Goal: Task Accomplishment & Management: Complete application form

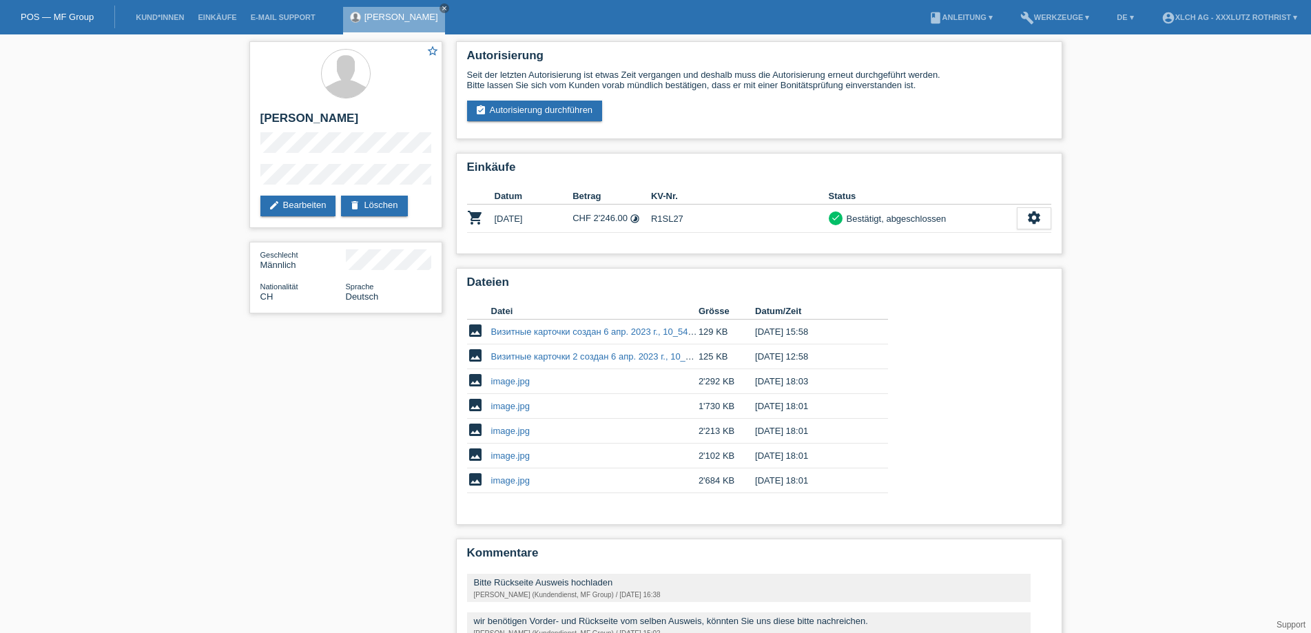
click at [165, 9] on li "Kund*innen" at bounding box center [160, 17] width 62 height 35
click at [164, 20] on link "Kund*innen" at bounding box center [160, 17] width 62 height 8
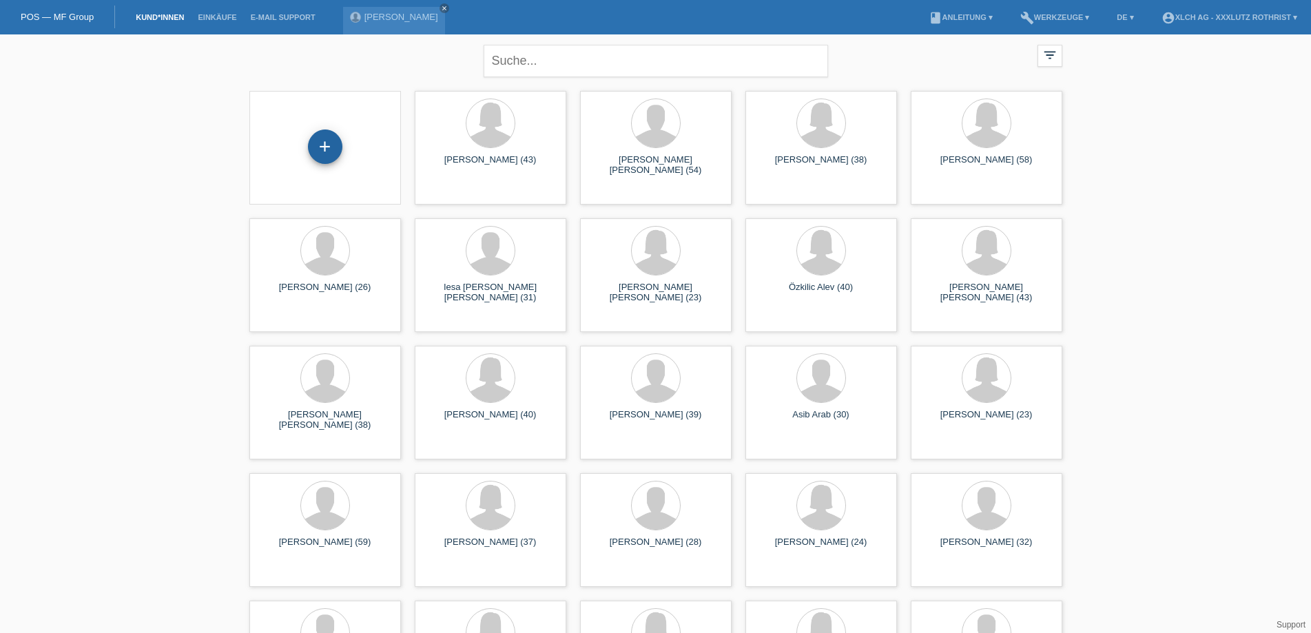
click at [329, 154] on div "+" at bounding box center [325, 147] width 34 height 34
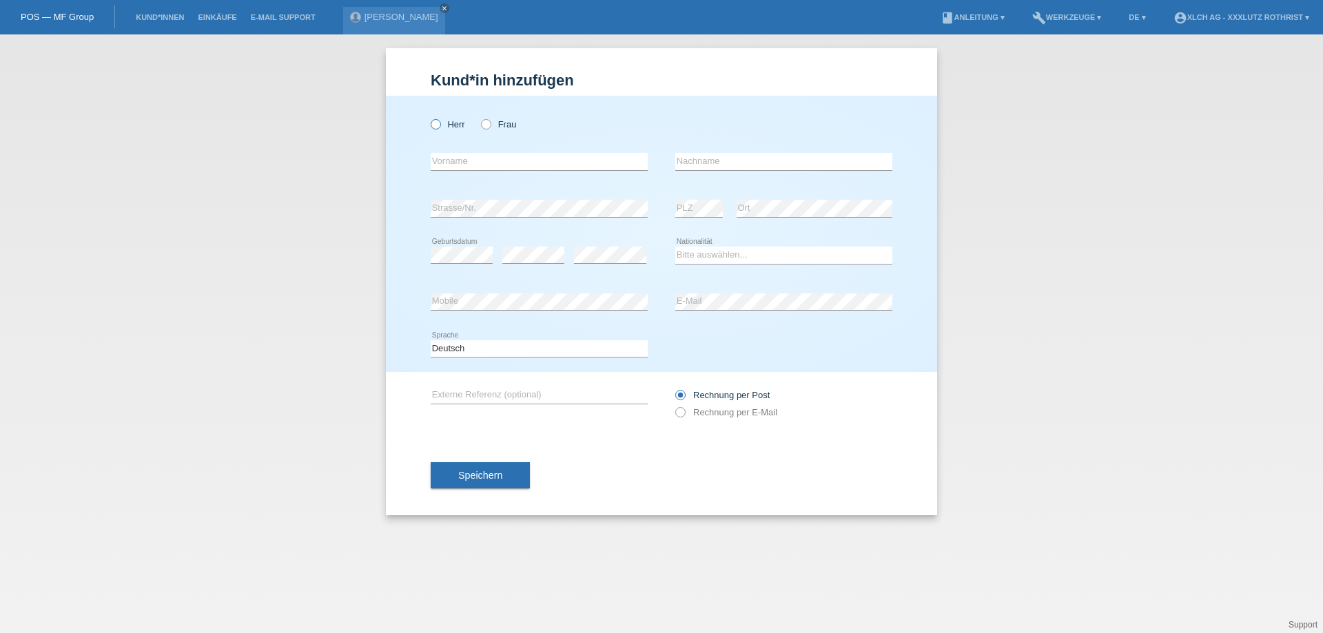
click at [429, 117] on icon at bounding box center [429, 117] width 0 height 0
click at [433, 120] on input "Herr" at bounding box center [435, 123] width 9 height 9
radio input "true"
click at [450, 161] on input "text" at bounding box center [539, 161] width 217 height 17
type input "Timpu"
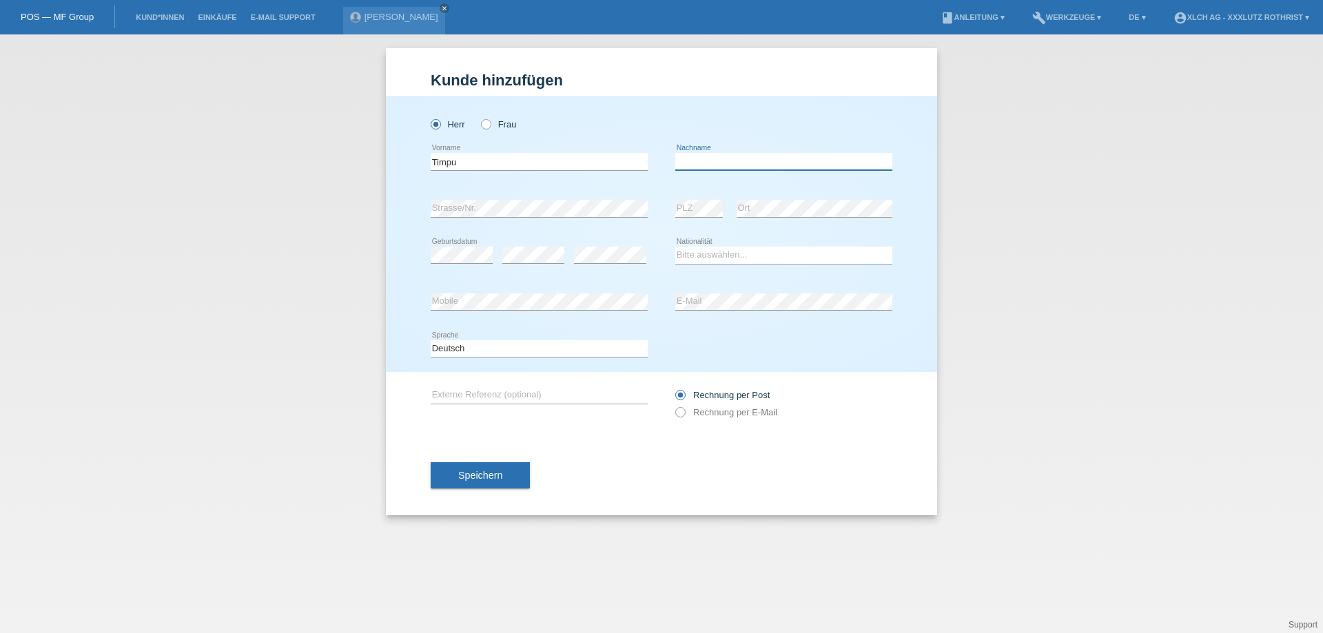
click at [770, 159] on input "text" at bounding box center [783, 161] width 217 height 17
type input "Zlato-lancu"
drag, startPoint x: 491, startPoint y: 156, endPoint x: 778, endPoint y: 154, distance: 286.7
click at [509, 156] on input "Timpu" at bounding box center [539, 161] width 217 height 17
drag, startPoint x: 768, startPoint y: 159, endPoint x: 520, endPoint y: 161, distance: 247.4
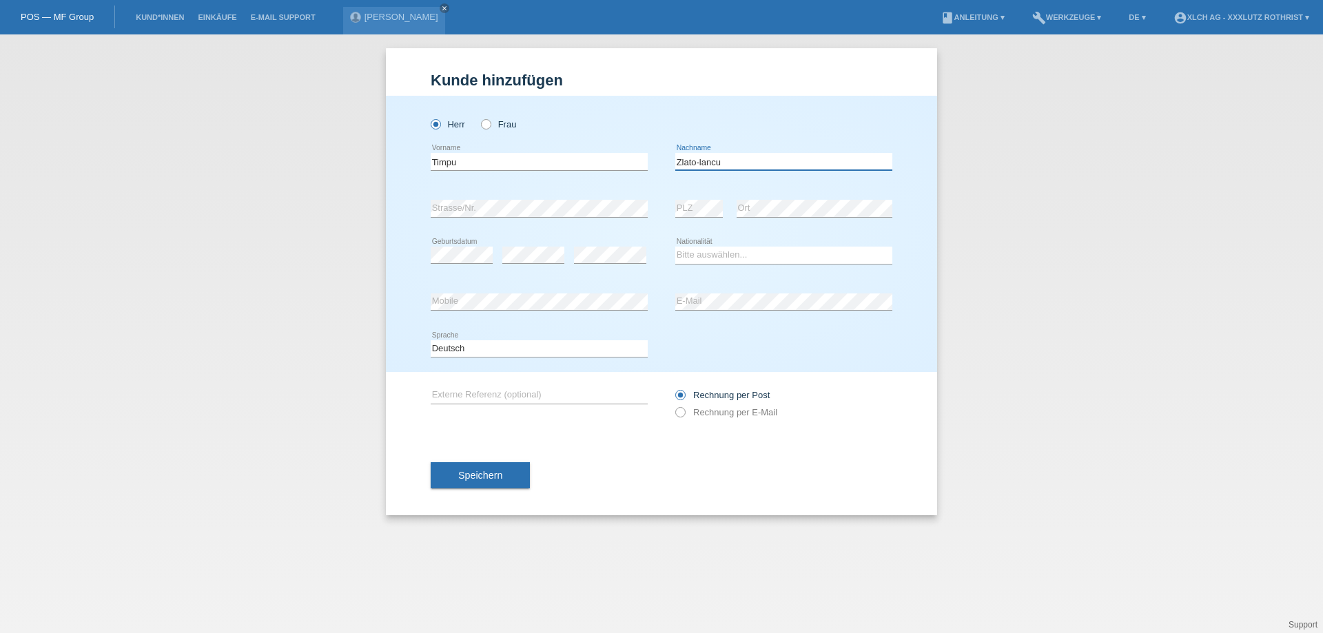
click at [520, 161] on div "Timpu error Vorname [GEOGRAPHIC_DATA]-lancu error Nachname" at bounding box center [662, 162] width 462 height 47
drag, startPoint x: 508, startPoint y: 163, endPoint x: 152, endPoint y: 165, distance: 355.6
click at [152, 165] on div "Kund*in hinzufügen [PERSON_NAME] hinzufügen [PERSON_NAME] hinzufügen [PERSON_NA…" at bounding box center [661, 333] width 1323 height 599
paste input "Zlato-lanc"
type input "Zlato-lancu"
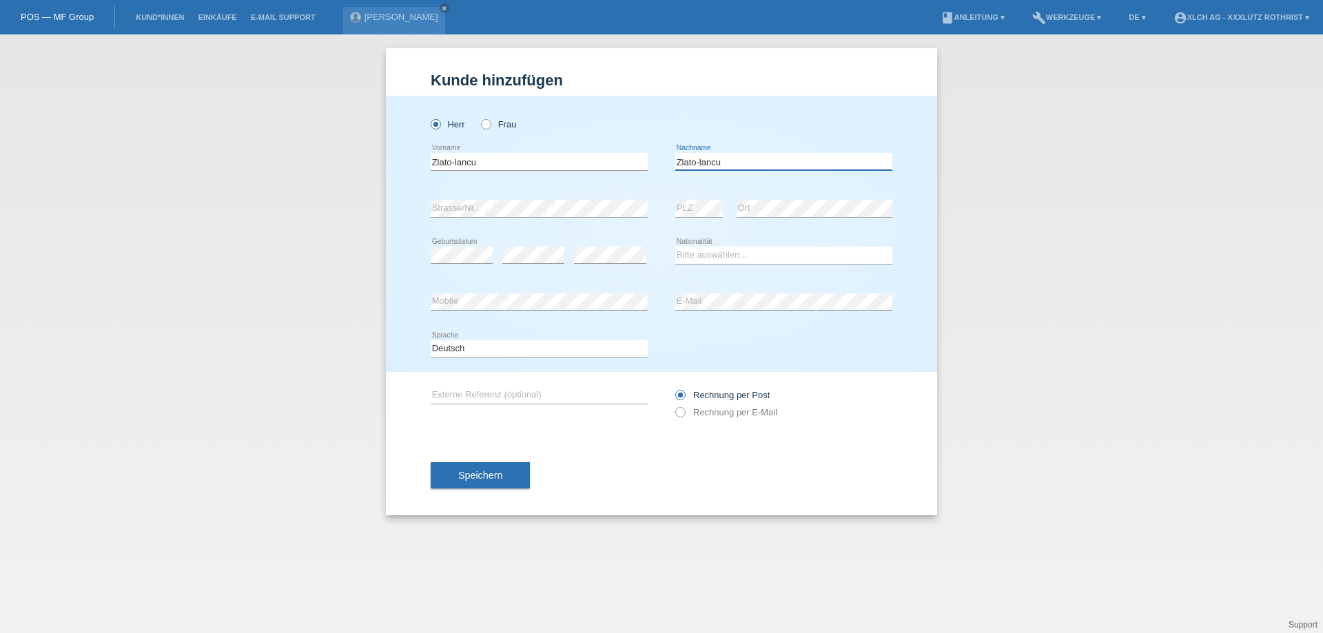
drag, startPoint x: 777, startPoint y: 164, endPoint x: 463, endPoint y: 164, distance: 314.3
click at [463, 164] on div "Zlato-lancu error Vorname [GEOGRAPHIC_DATA]-lancu error Nachname" at bounding box center [662, 162] width 462 height 47
type input "Timpu"
click at [698, 256] on select "Bitte auswählen... [GEOGRAPHIC_DATA] [GEOGRAPHIC_DATA] [GEOGRAPHIC_DATA] [GEOGR…" at bounding box center [783, 255] width 217 height 17
select select "RO"
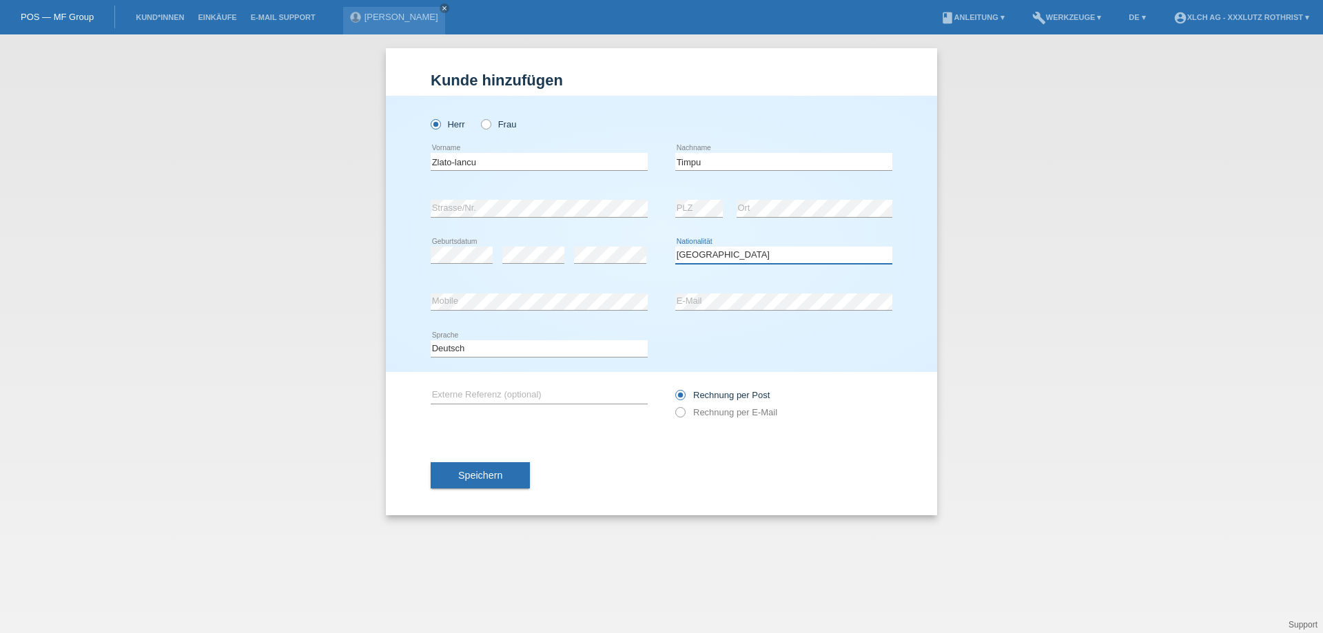
click at [675, 247] on select "Bitte auswählen... [GEOGRAPHIC_DATA] [GEOGRAPHIC_DATA] [GEOGRAPHIC_DATA] [GEOGR…" at bounding box center [783, 255] width 217 height 17
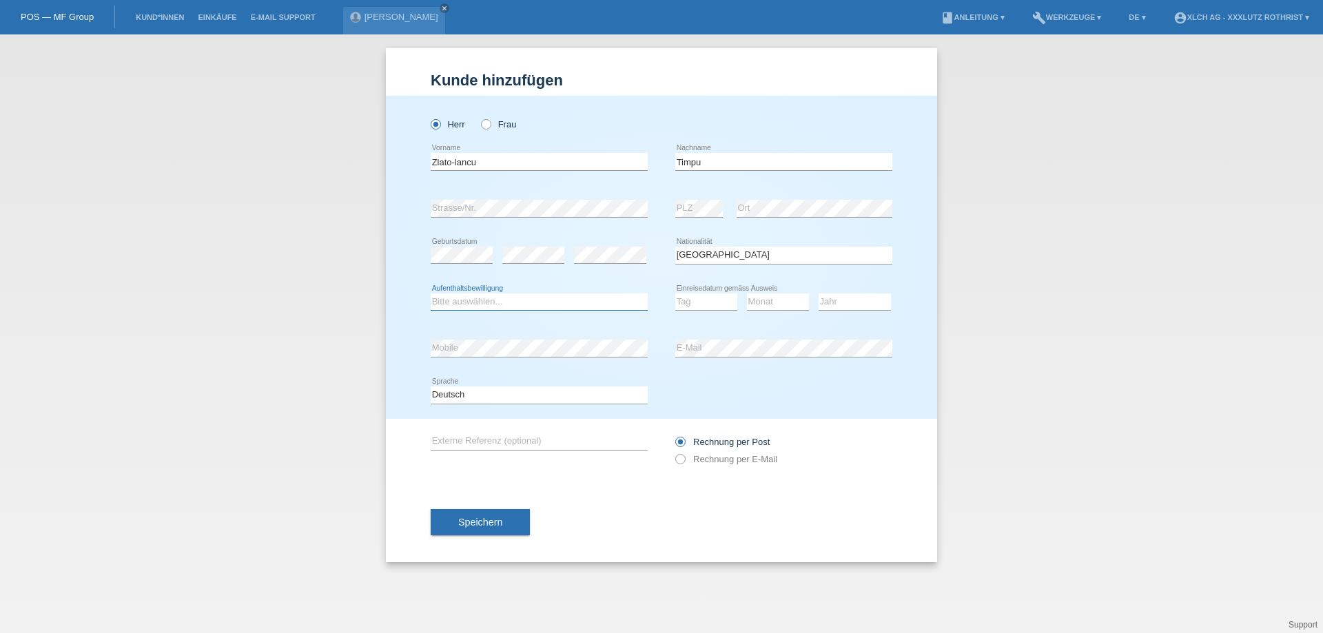
click at [502, 303] on select "Bitte auswählen... C B B - Flüchtlingsstatus Andere" at bounding box center [539, 302] width 217 height 17
select select "B"
click at [431, 294] on select "Bitte auswählen... C B B - Flüchtlingsstatus Andere" at bounding box center [539, 302] width 217 height 17
click at [693, 300] on select "Tag 01 02 03 04 05 06 07 08 09 10 11" at bounding box center [706, 302] width 62 height 17
select select "01"
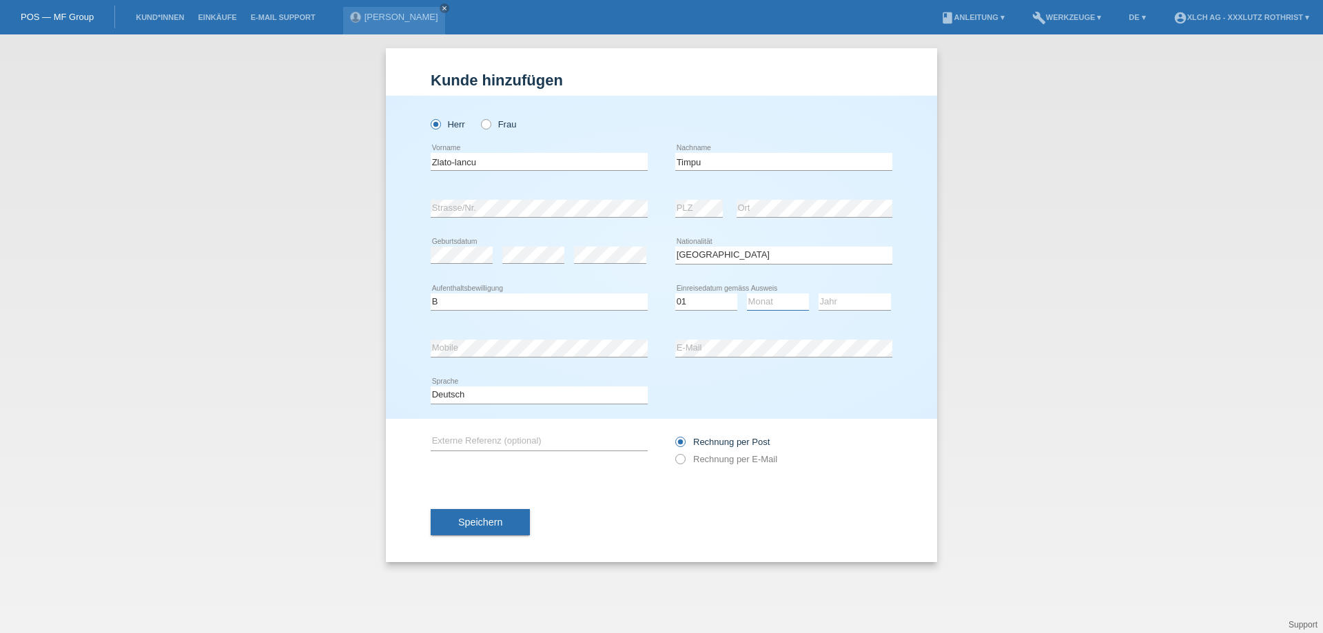
click at [780, 299] on select "Monat 01 02 03 04 05 06 07 08 09 10 11" at bounding box center [778, 302] width 62 height 17
select select "03"
click at [839, 302] on select "Jahr 2025 2024 2023 2022 2021 2020 2019 2018 2017 2016 2015 2014 2013 2012 2011…" at bounding box center [855, 302] width 72 height 17
select select "2009"
click at [943, 270] on div "Kund*in hinzufügen [PERSON_NAME] hinzufügen [PERSON_NAME] hinzufügen [PERSON_NA…" at bounding box center [661, 333] width 1323 height 599
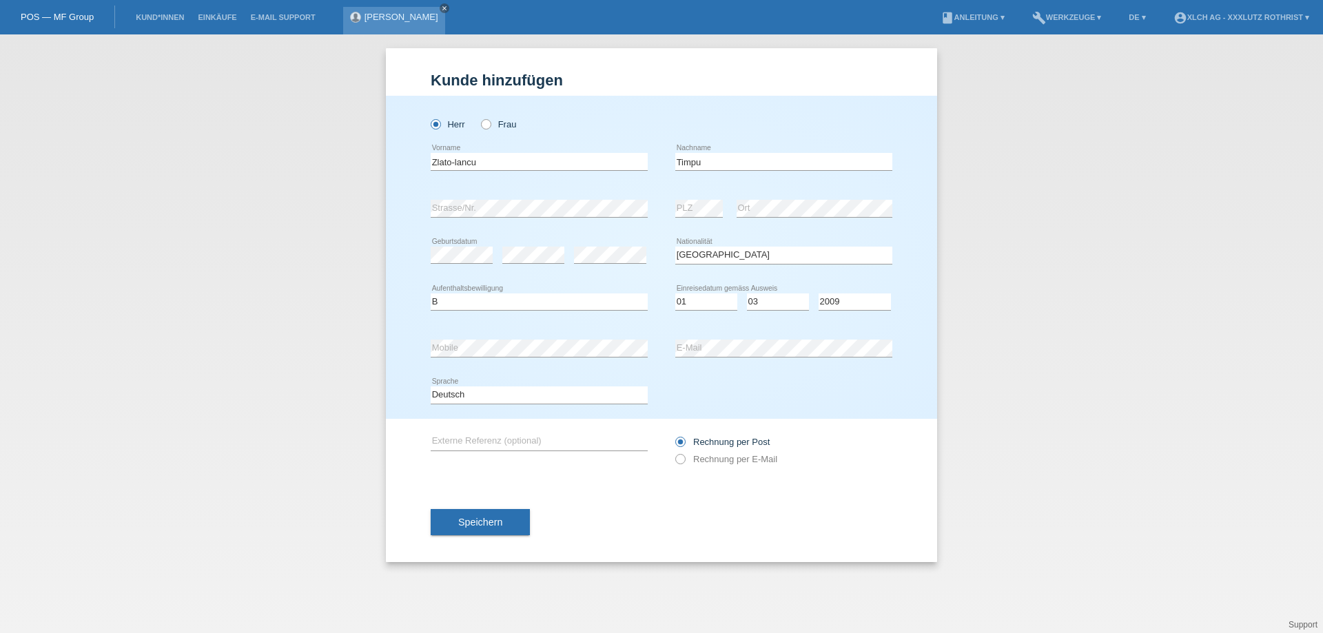
click at [443, 8] on icon "close" at bounding box center [444, 8] width 7 height 7
click at [156, 19] on link "Kund*innen" at bounding box center [160, 17] width 62 height 8
